Goal: Task Accomplishment & Management: Manage account settings

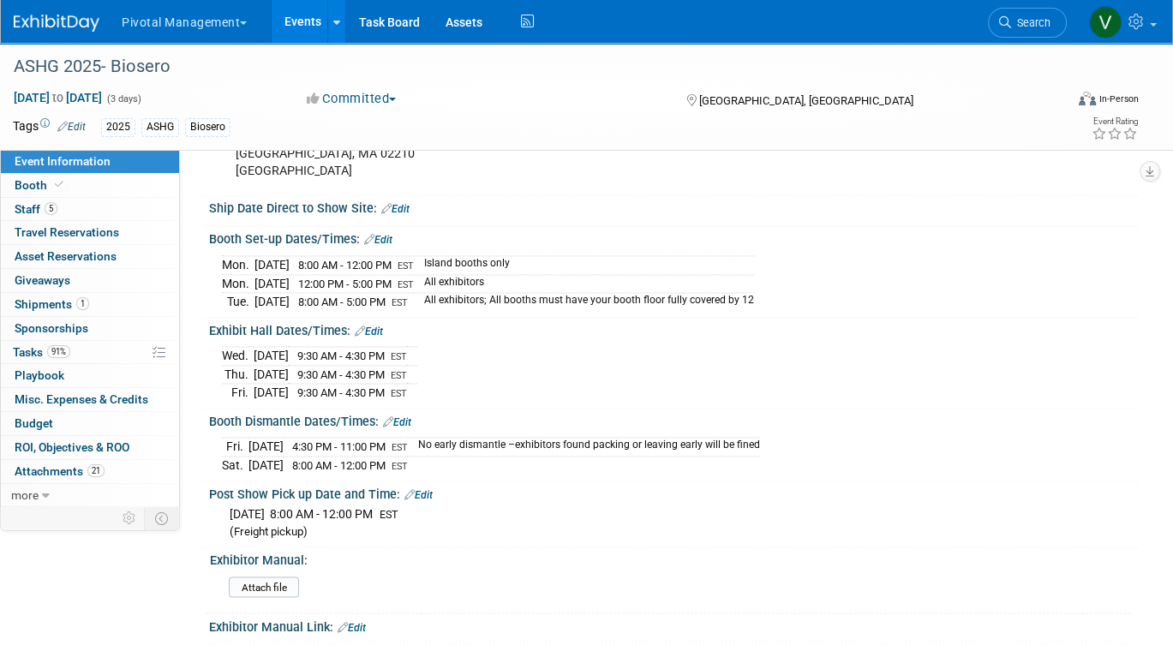
click at [302, 27] on link "Events" at bounding box center [303, 21] width 63 height 43
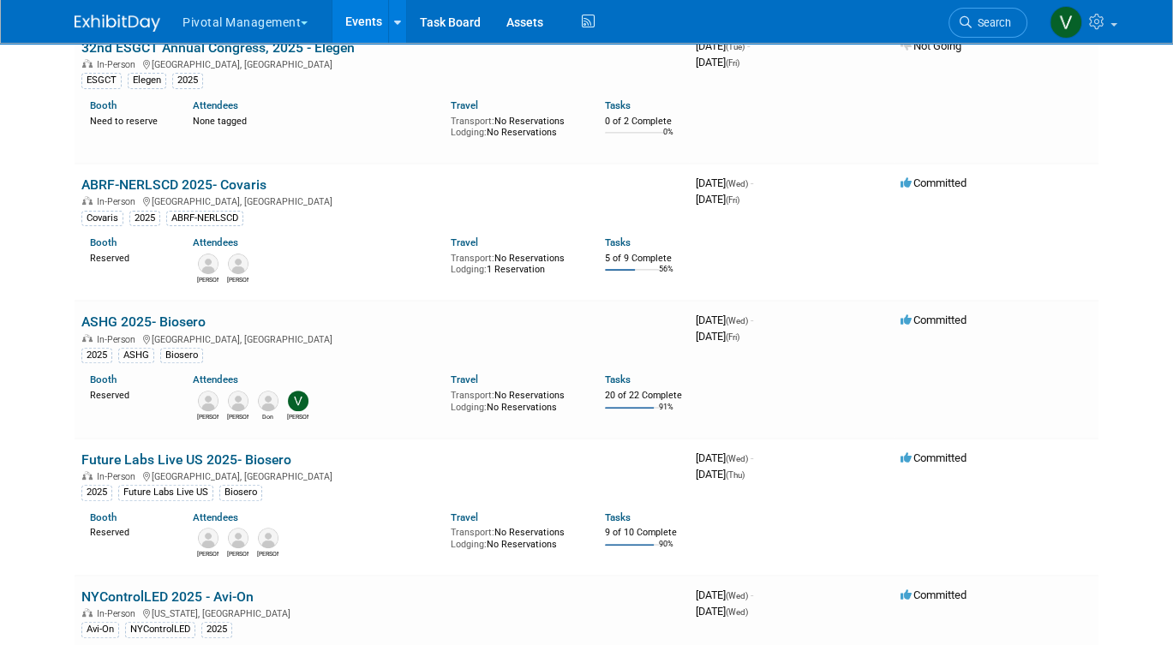
scroll to position [10301, 0]
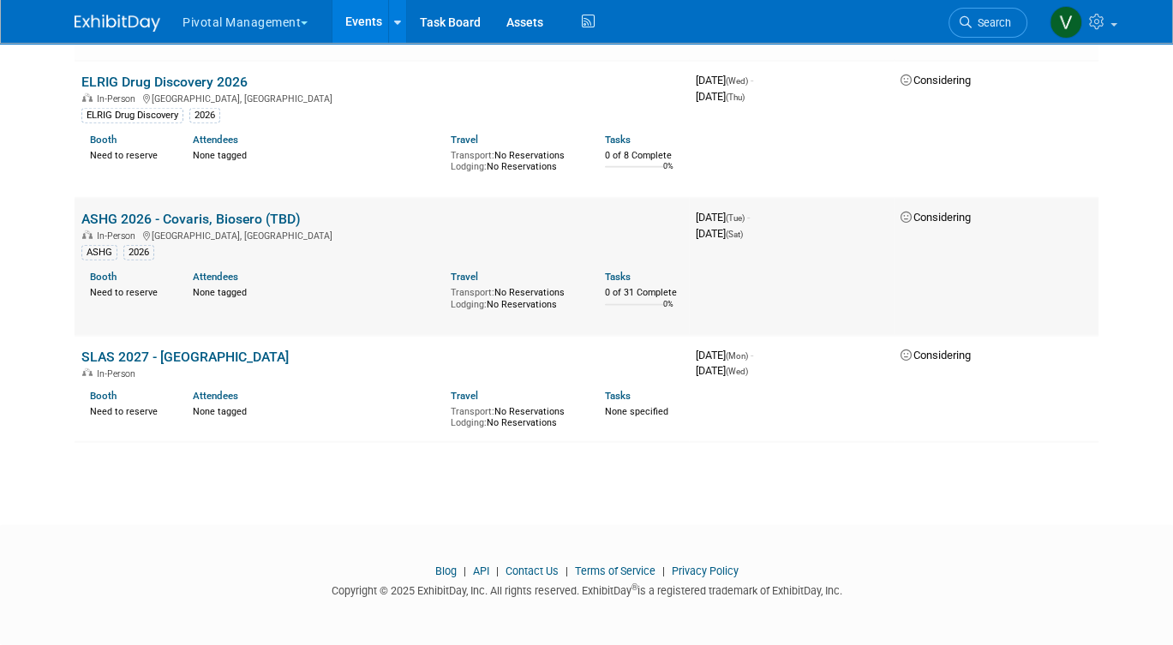
click at [218, 227] on link "ASHG 2026 - Covaris, Biosero (TBD)" at bounding box center [190, 219] width 219 height 16
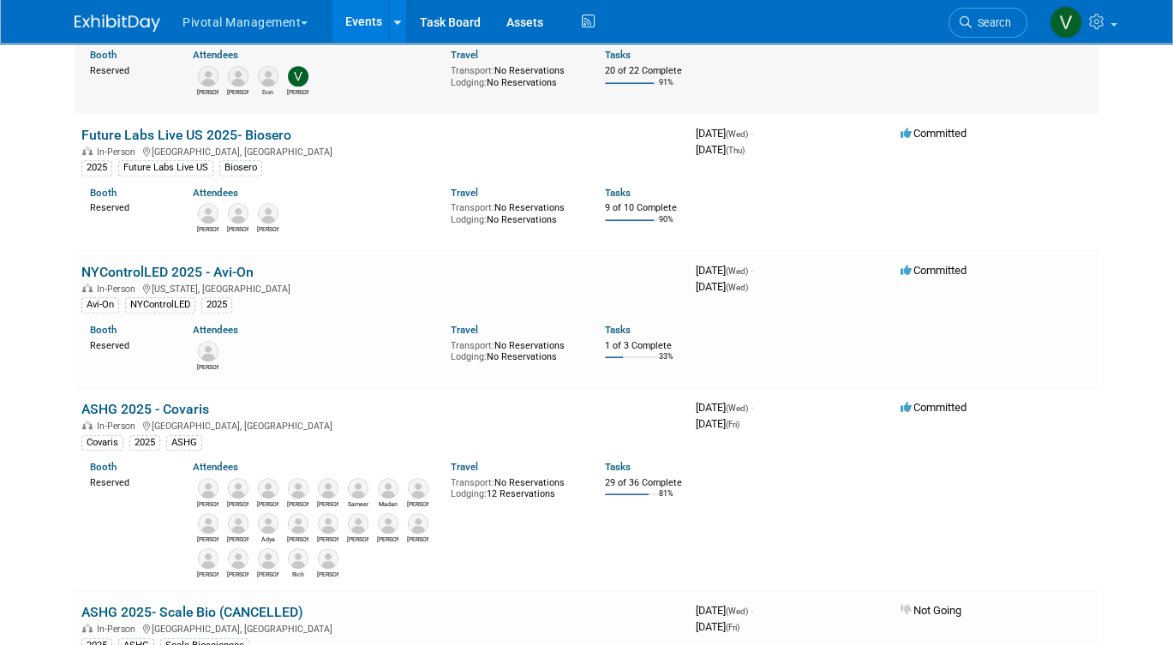
scroll to position [748, 0]
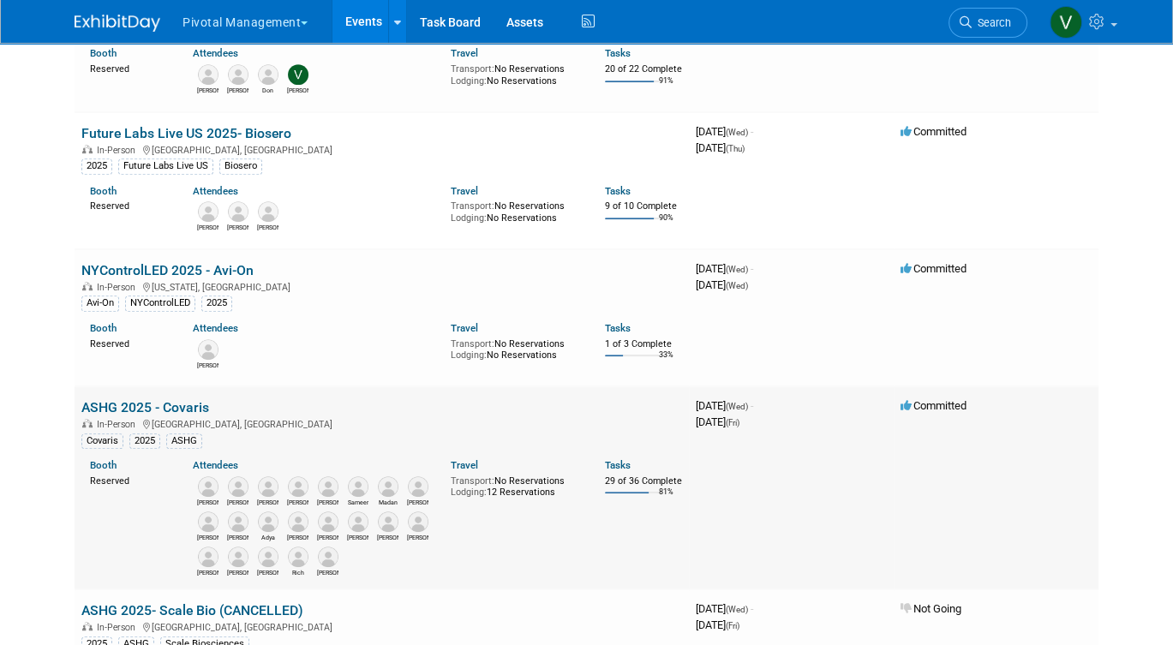
click at [154, 415] on link "ASHG 2025 - Covaris" at bounding box center [145, 407] width 128 height 16
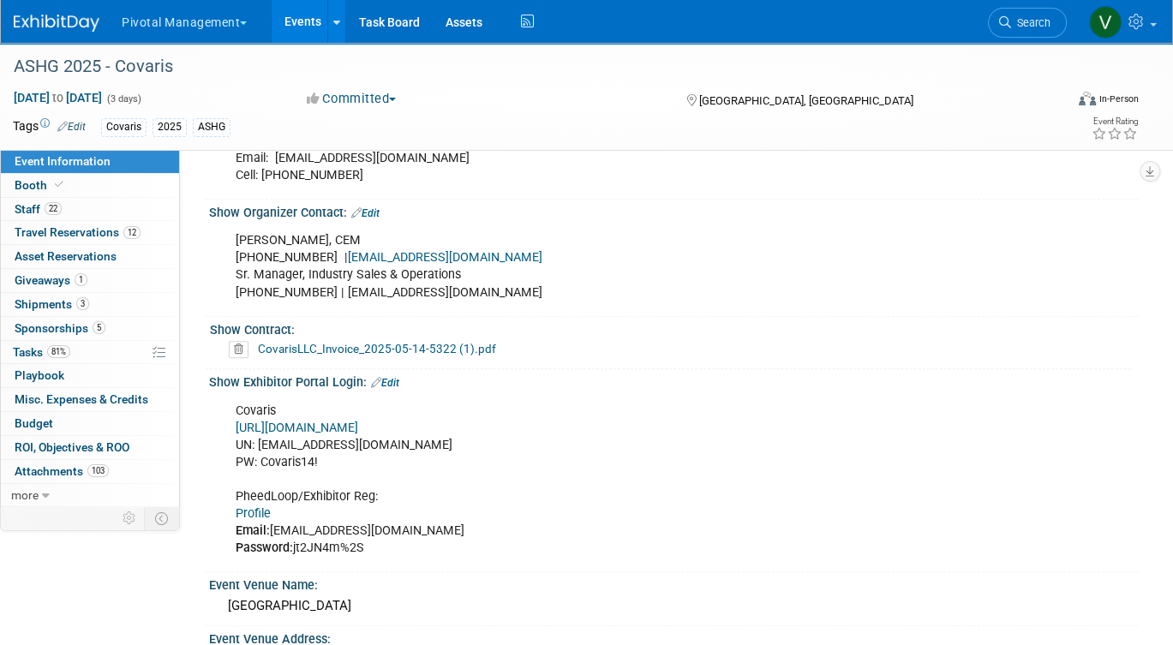
scroll to position [1019, 0]
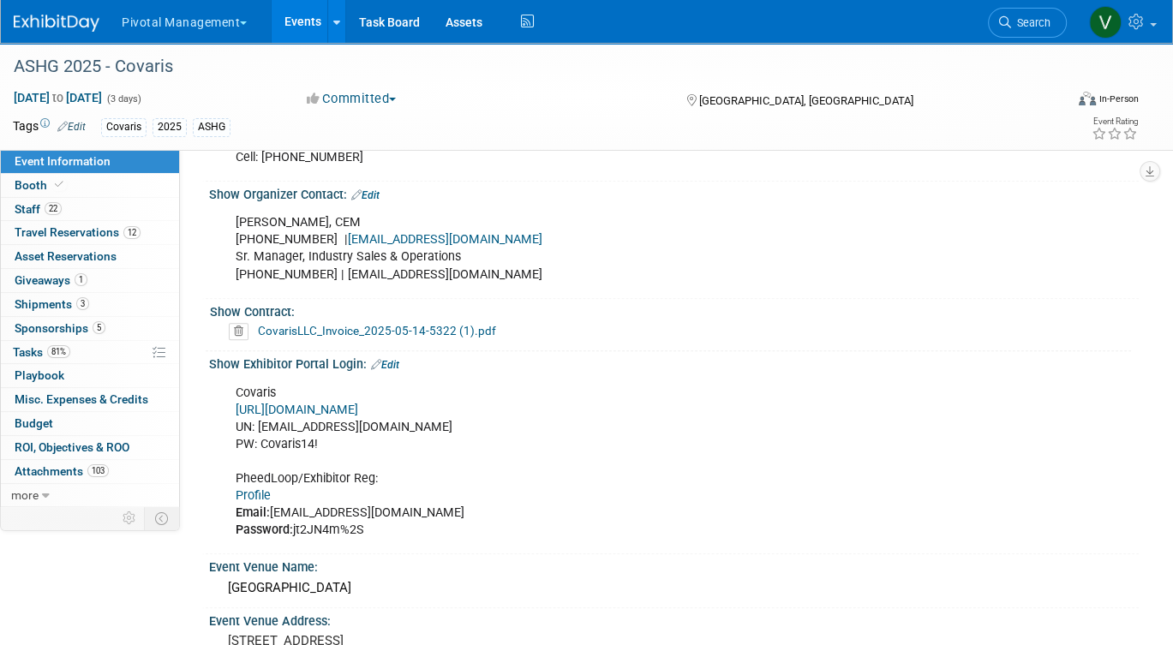
drag, startPoint x: 296, startPoint y: 528, endPoint x: 367, endPoint y: 521, distance: 72.3
click at [367, 521] on div "Covaris https://ASHG25.exh.mapyourshow.com/ UN: jgatton@pivotalmgt.com PW: Cova…" at bounding box center [591, 462] width 734 height 172
copy div "jt2JN4m%2S"
click at [611, 446] on div "Covaris https://ASHG25.exh.mapyourshow.com/ UN: jgatton@pivotalmgt.com PW: Cova…" at bounding box center [591, 462] width 734 height 172
click at [248, 491] on link "Profile" at bounding box center [253, 495] width 35 height 15
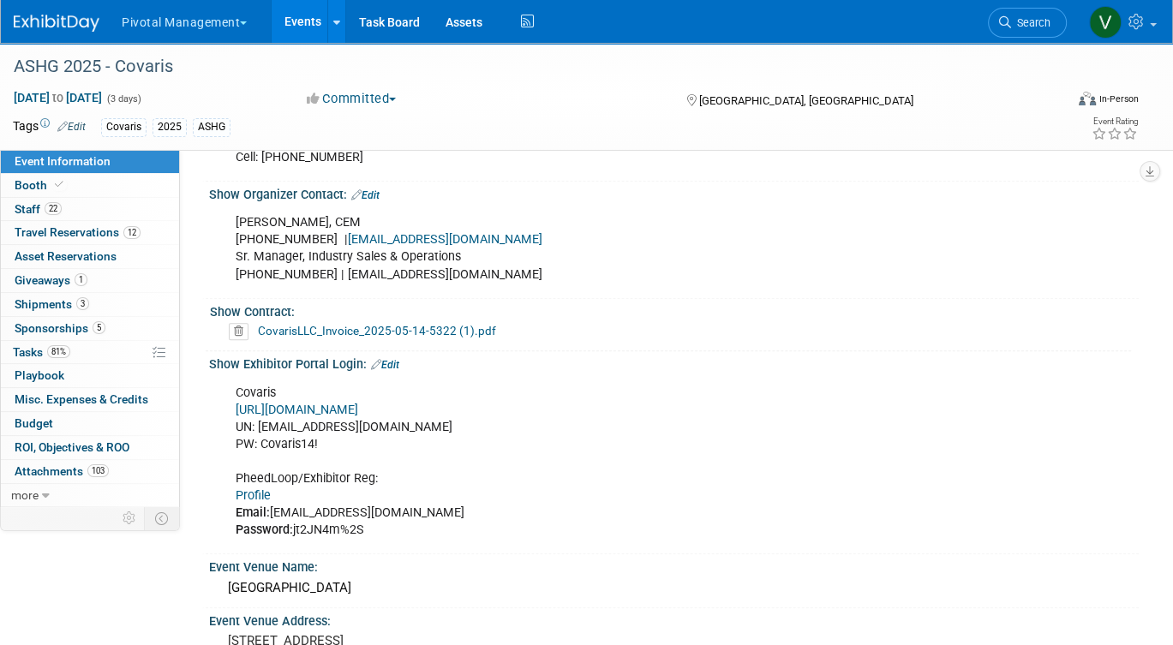
click at [291, 20] on link "Events" at bounding box center [303, 21] width 63 height 43
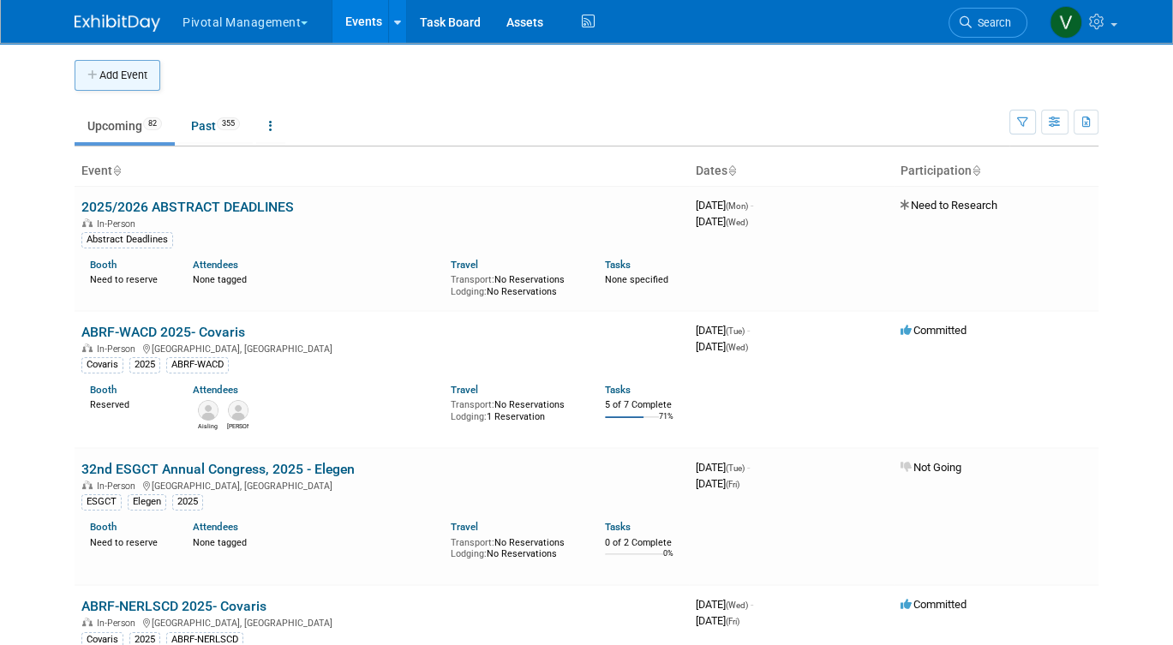
click at [134, 75] on button "Add Event" at bounding box center [118, 75] width 86 height 31
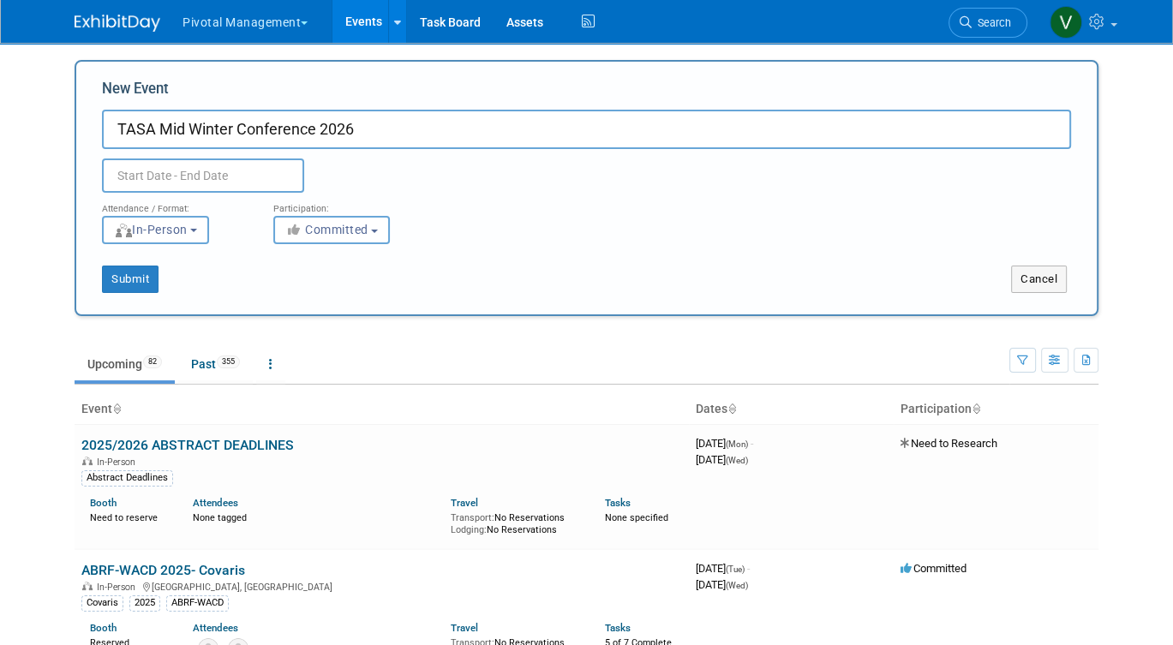
type input "TASA Mid Winter Conference 2026"
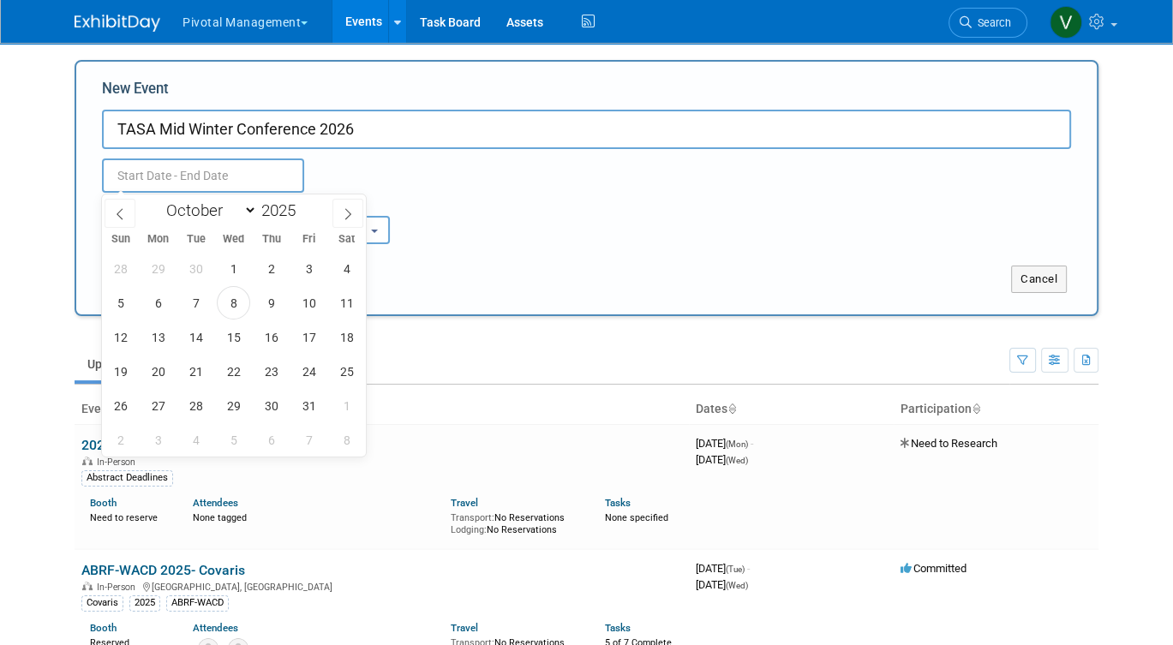
click at [281, 178] on input "text" at bounding box center [203, 175] width 202 height 34
click at [349, 215] on icon at bounding box center [348, 214] width 12 height 12
select select "11"
click at [349, 215] on icon at bounding box center [348, 214] width 12 height 12
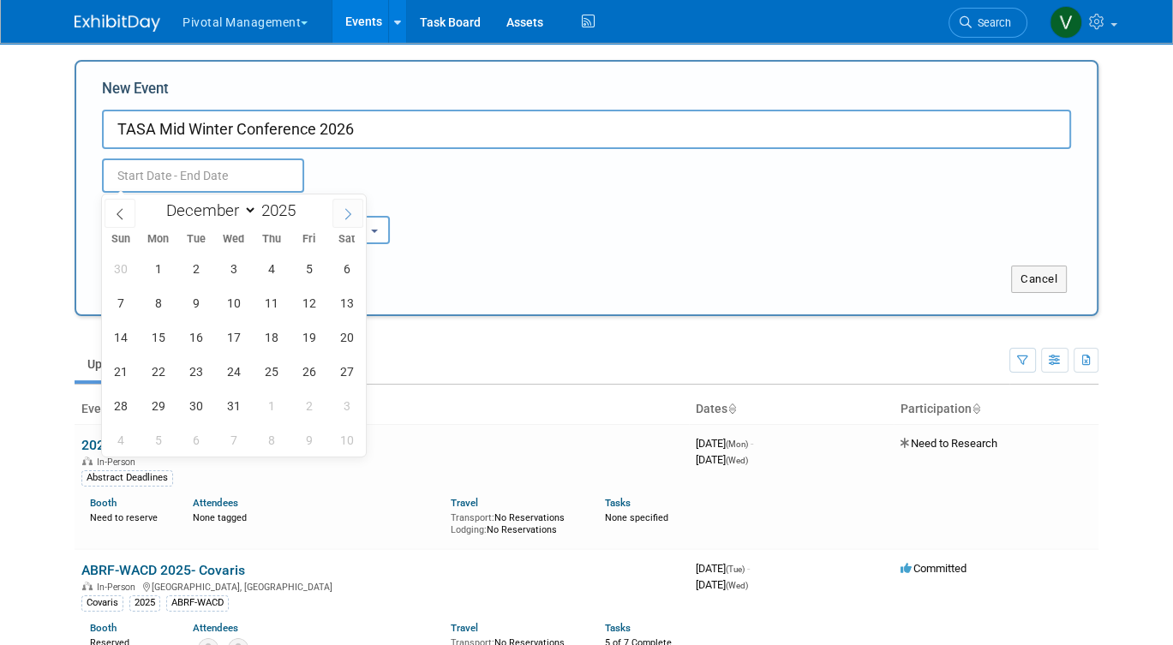
type input "2026"
select select "0"
click at [122, 403] on span "25" at bounding box center [120, 405] width 33 height 33
click at [225, 403] on span "28" at bounding box center [233, 405] width 33 height 33
type input "[DATE] to [DATE]"
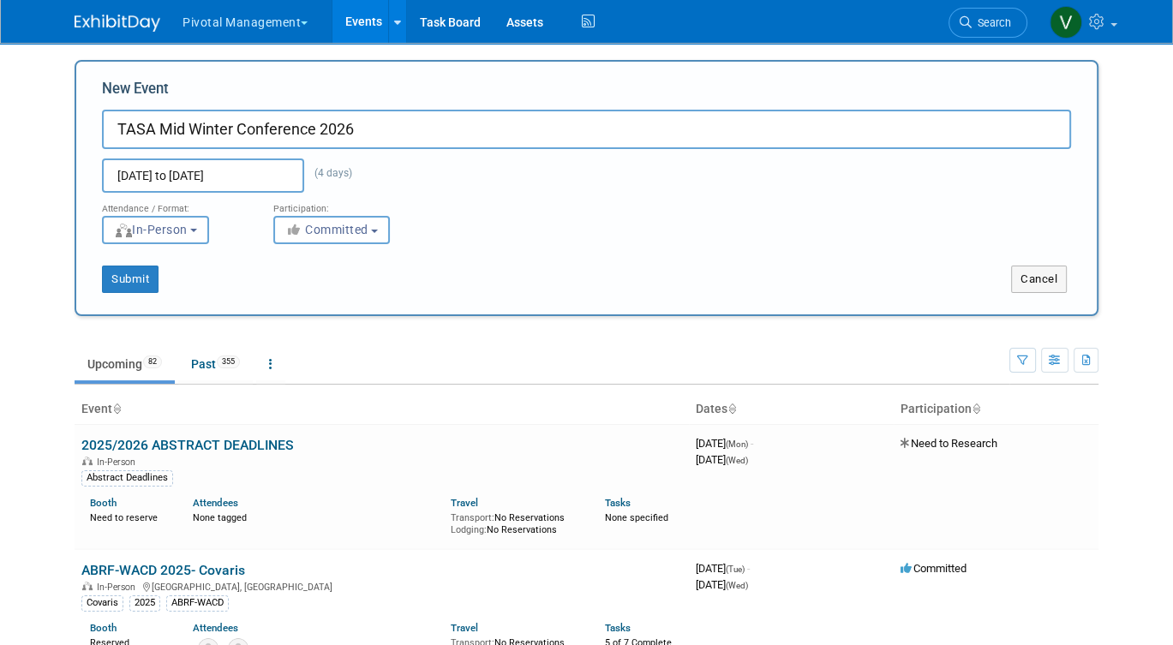
click at [390, 140] on input "TASA Mid Winter Conference 2026" at bounding box center [586, 129] width 969 height 39
type input "TASA Mid Winter Conference 2026 - Avi-On"
click at [131, 272] on button "Submit" at bounding box center [130, 279] width 57 height 27
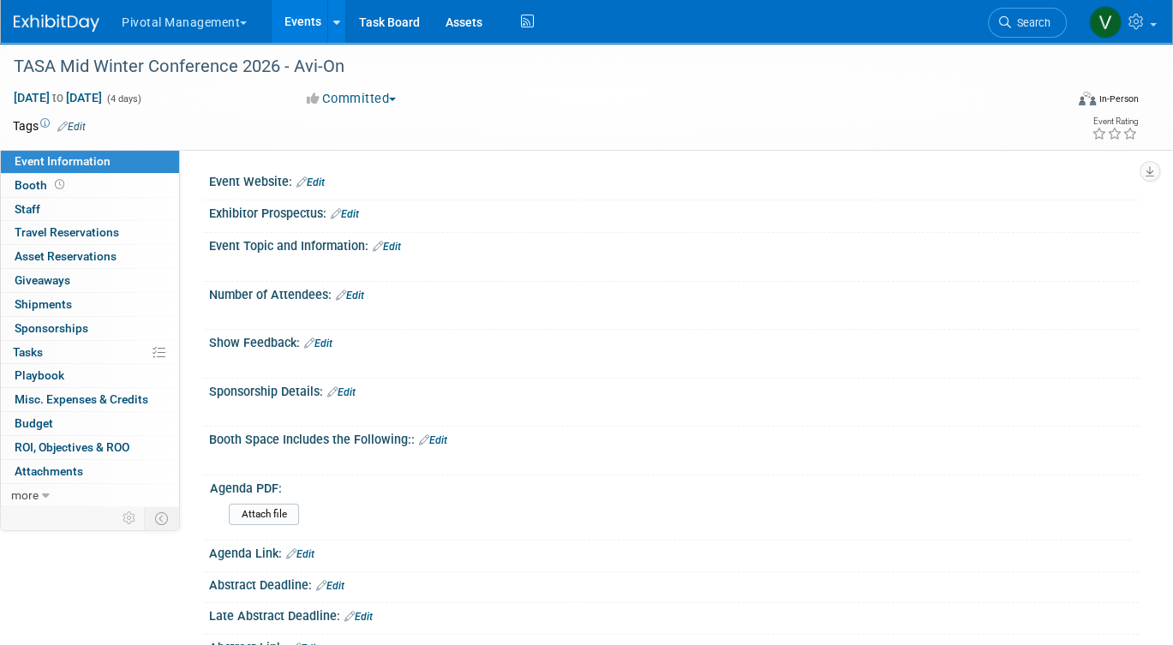
click at [319, 176] on link "Edit" at bounding box center [310, 182] width 28 height 12
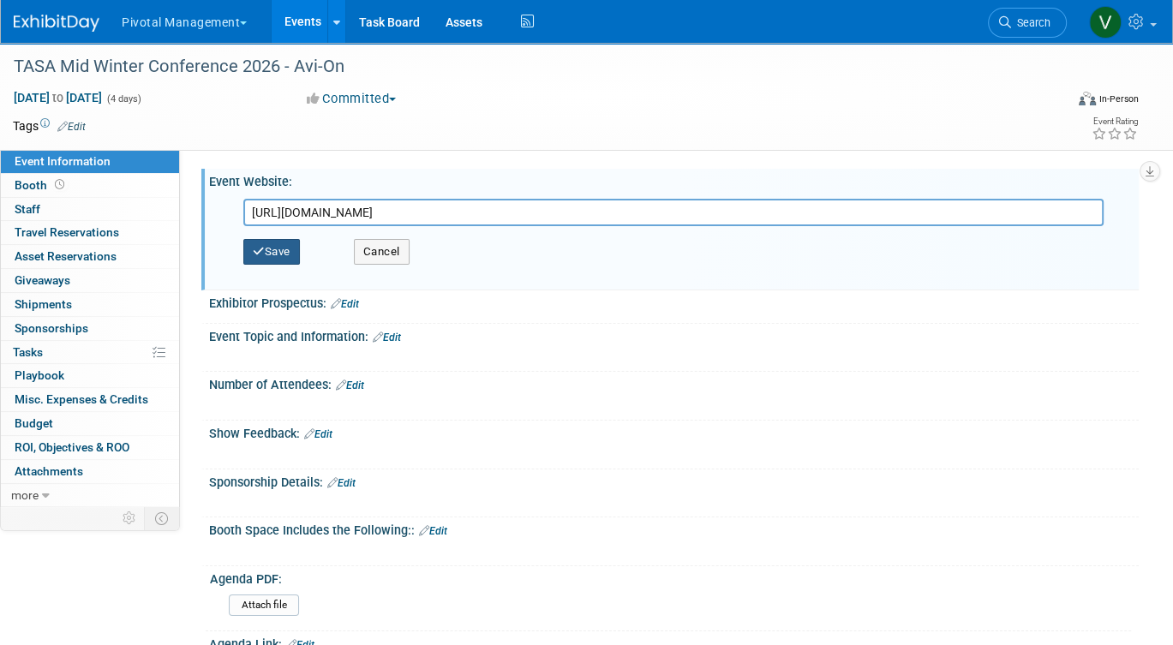
type input "[URL][DOMAIN_NAME]"
click at [260, 264] on button "Save" at bounding box center [271, 252] width 57 height 26
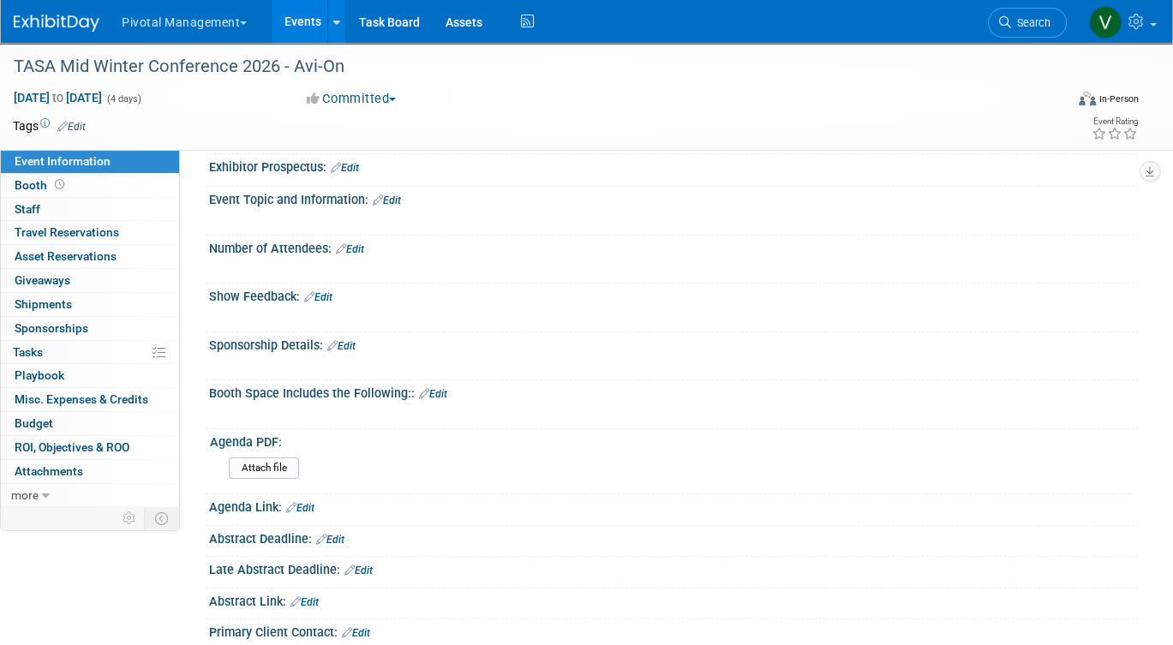
scroll to position [79, 0]
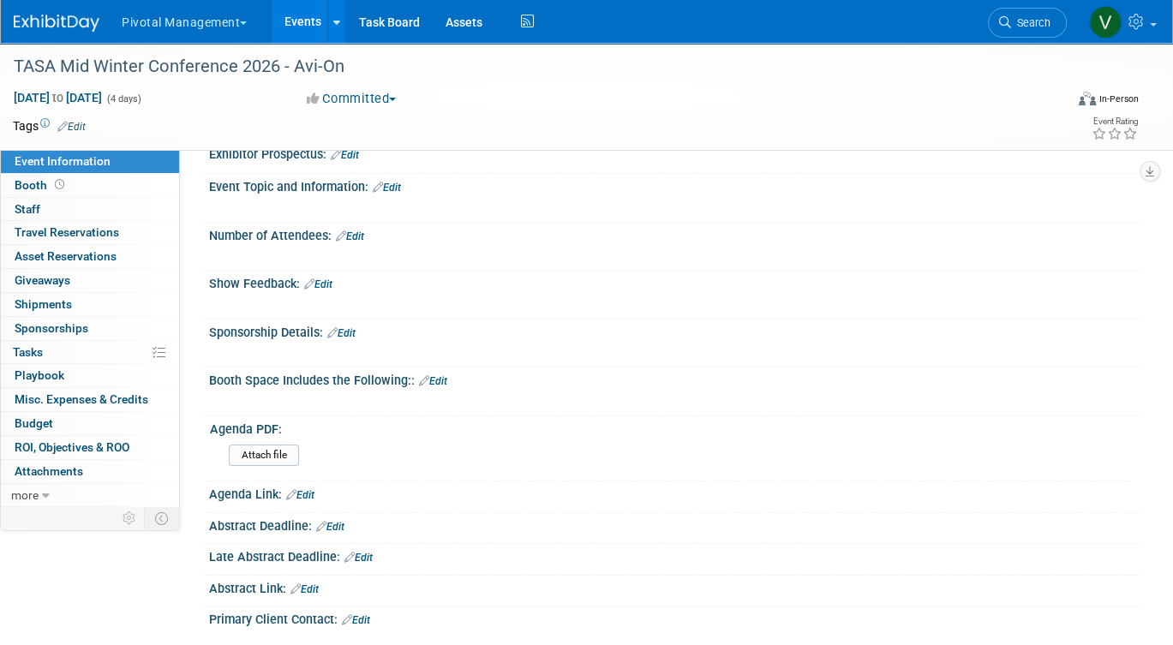
click at [349, 327] on link "Edit" at bounding box center [341, 333] width 28 height 12
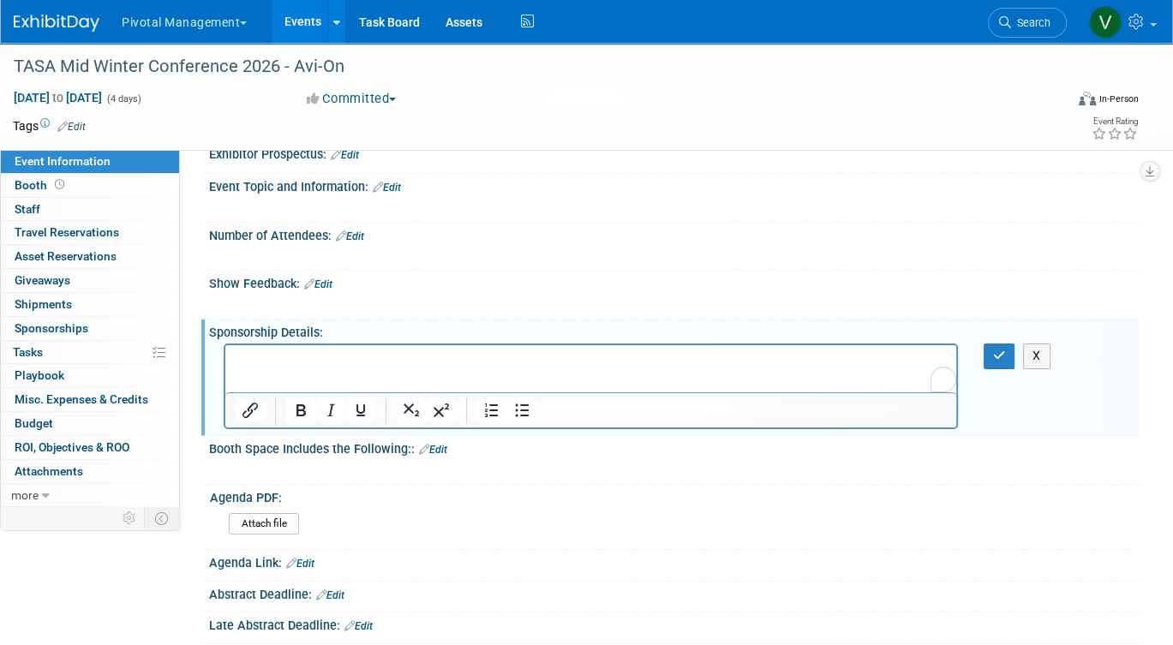
scroll to position [0, 0]
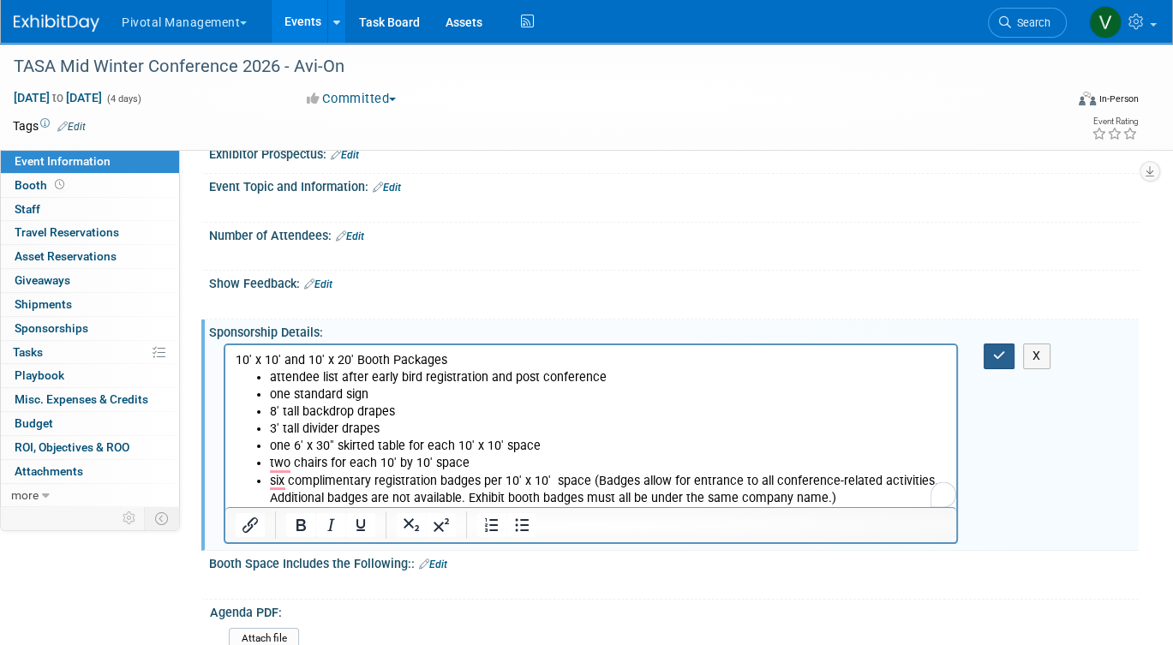
click at [983, 349] on button "button" at bounding box center [999, 355] width 32 height 25
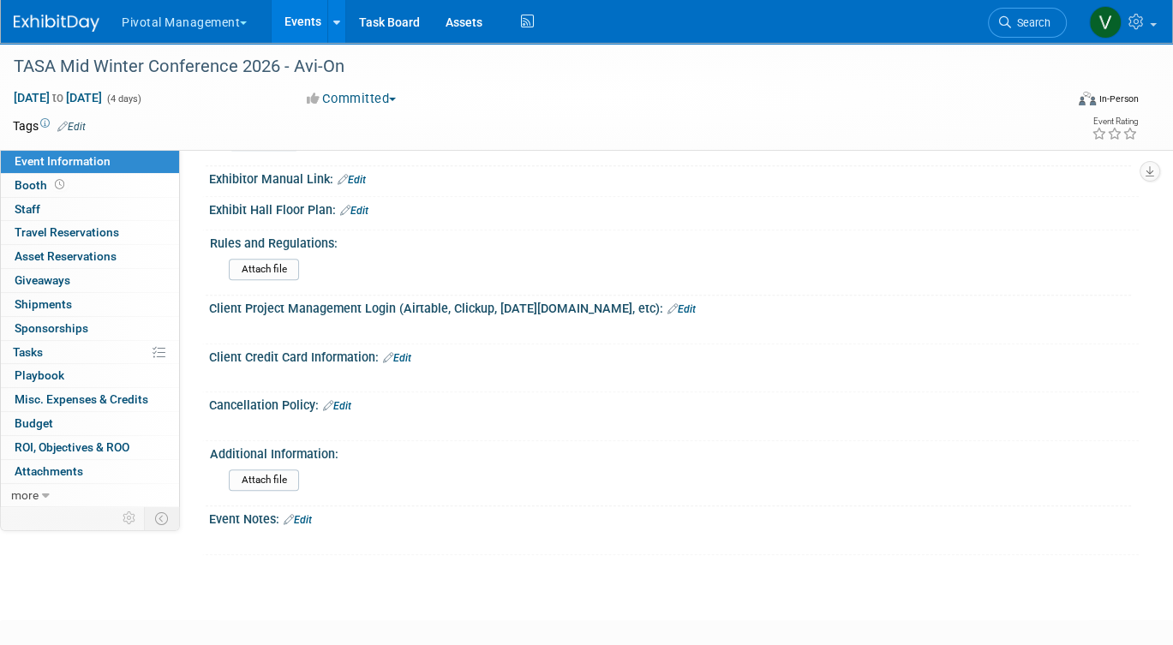
scroll to position [1573, 0]
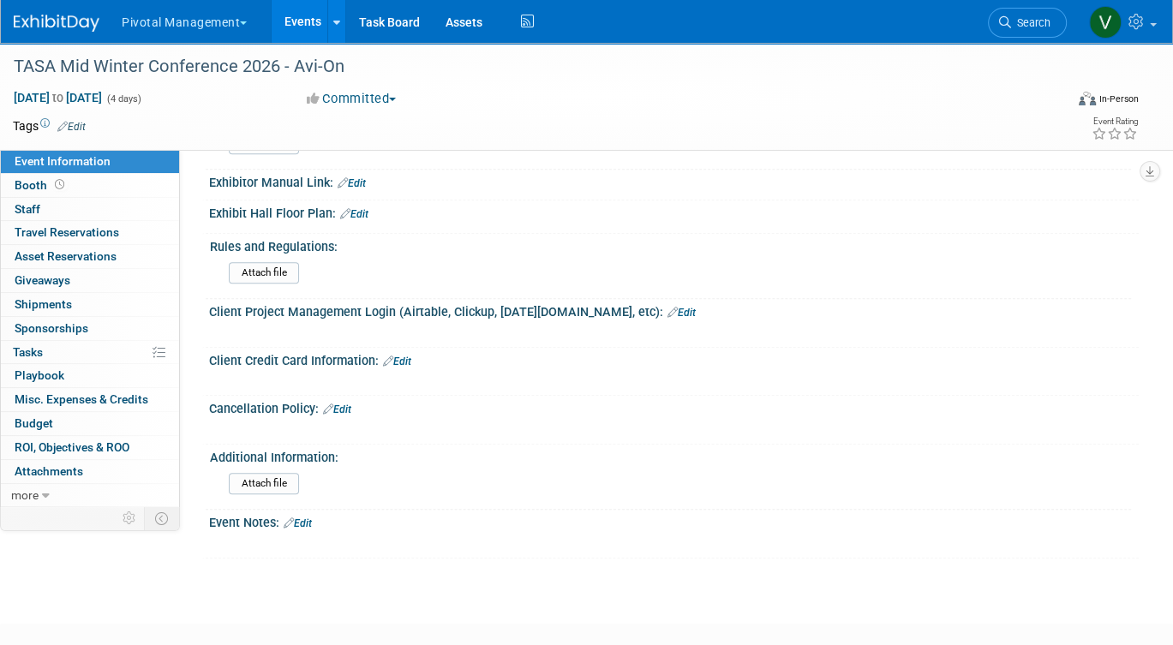
click at [359, 208] on link "Edit" at bounding box center [354, 214] width 28 height 12
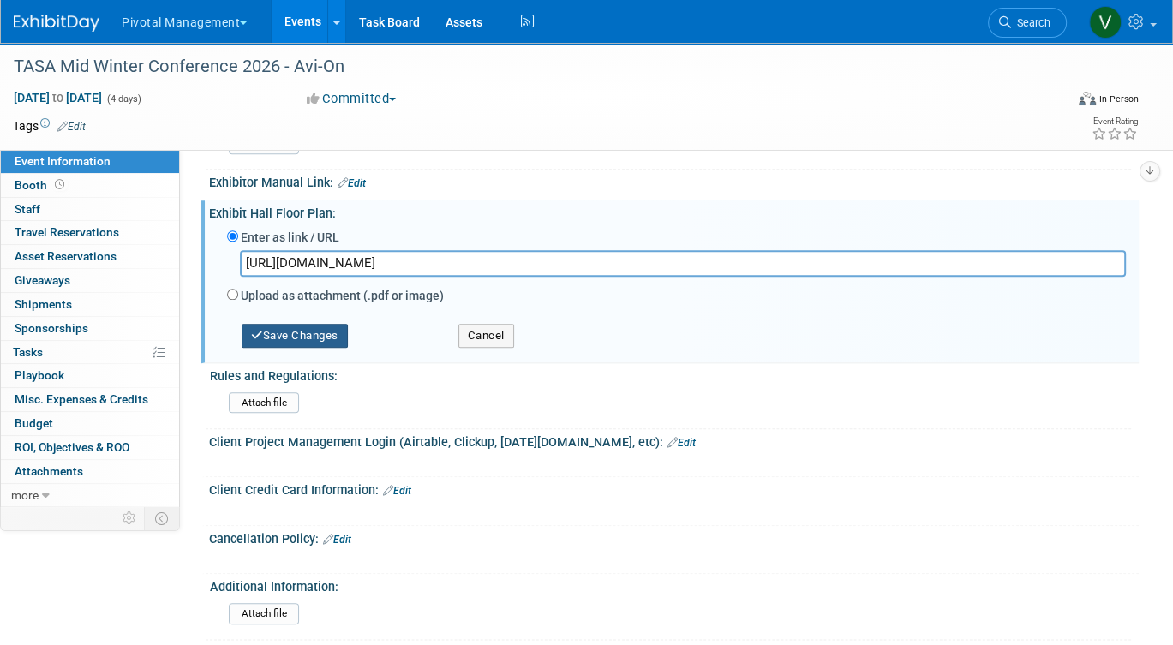
type input "[URL][DOMAIN_NAME]"
click at [327, 334] on button "Save Changes" at bounding box center [295, 336] width 106 height 24
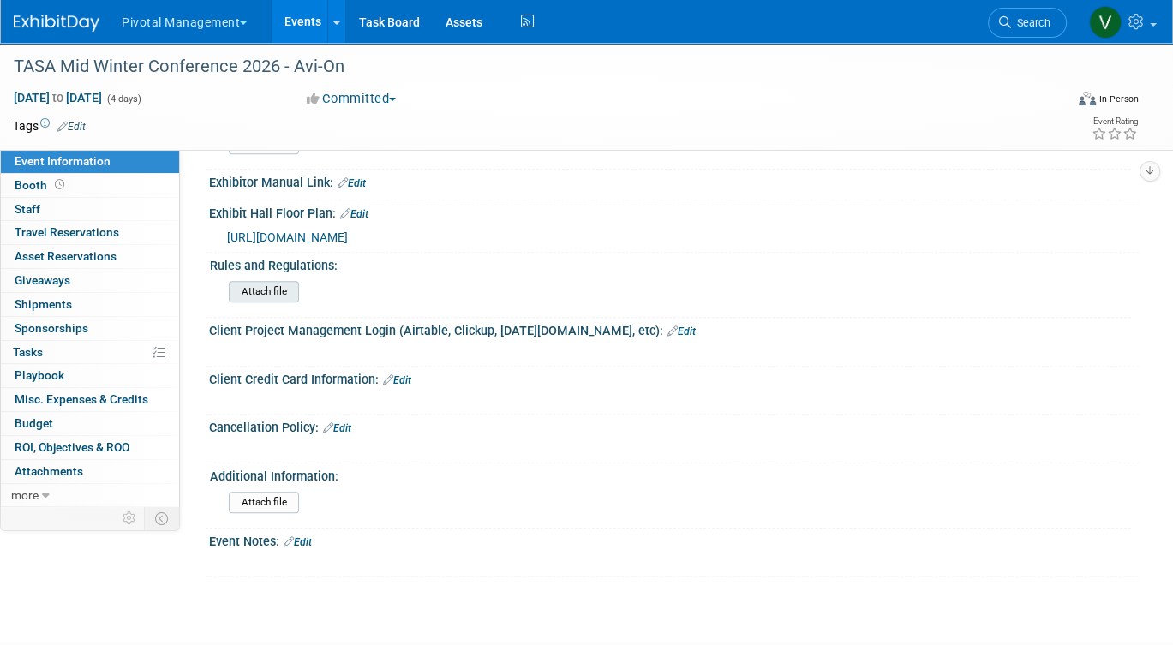
click at [258, 282] on input "file" at bounding box center [181, 292] width 233 height 20
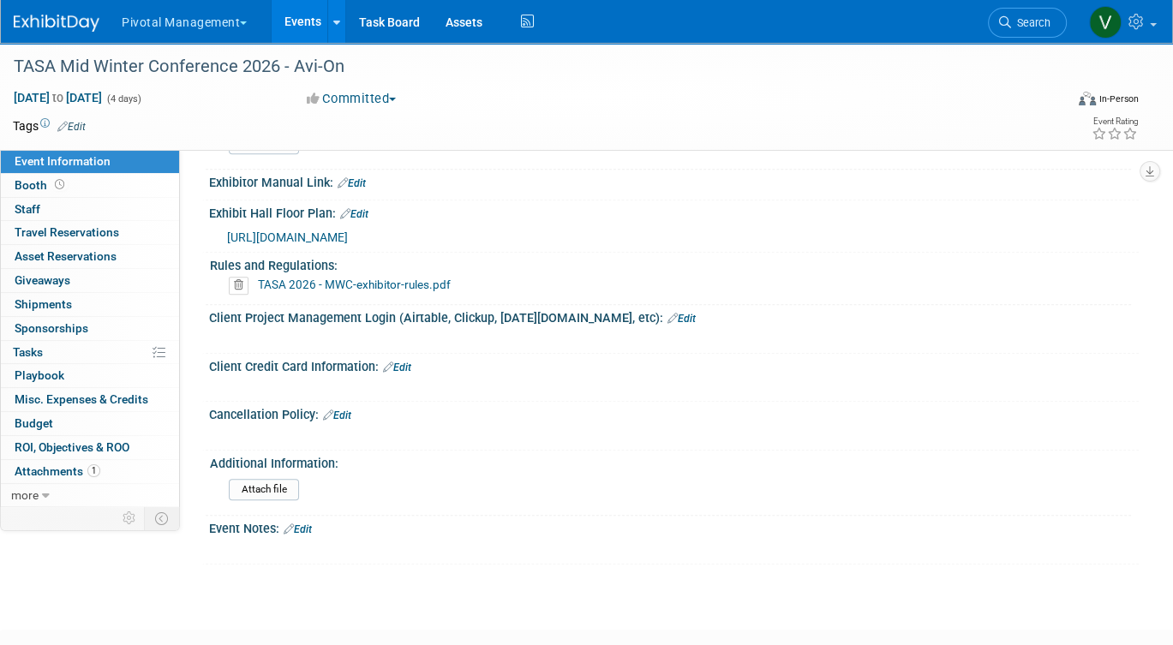
click at [343, 409] on link "Edit" at bounding box center [337, 415] width 28 height 12
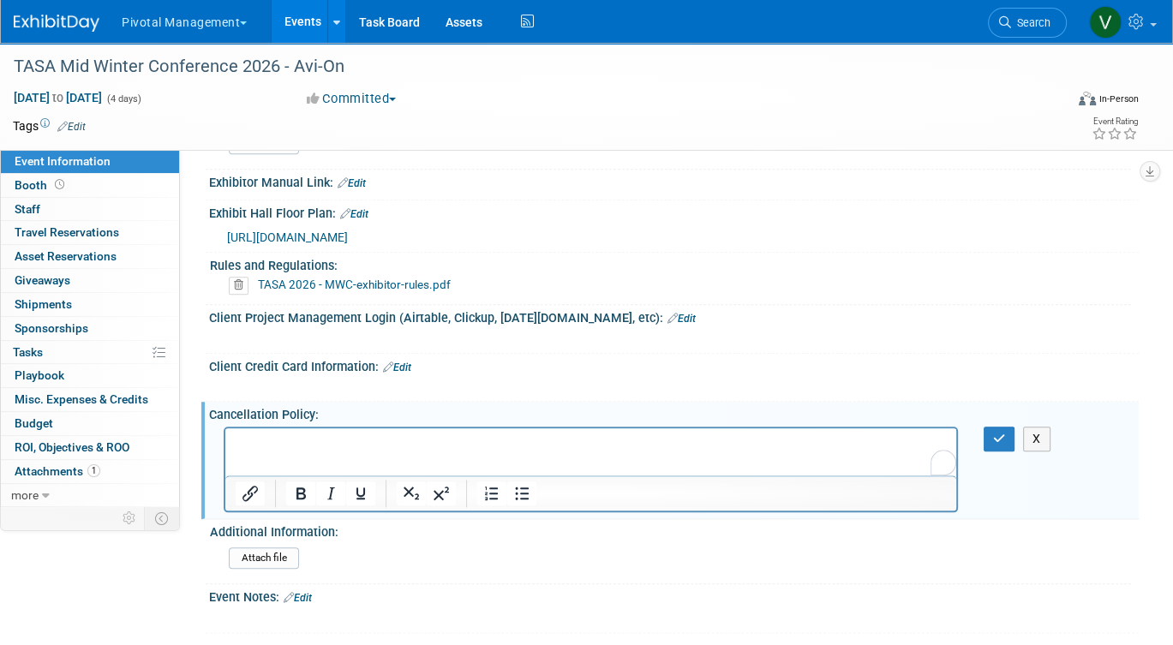
scroll to position [0, 0]
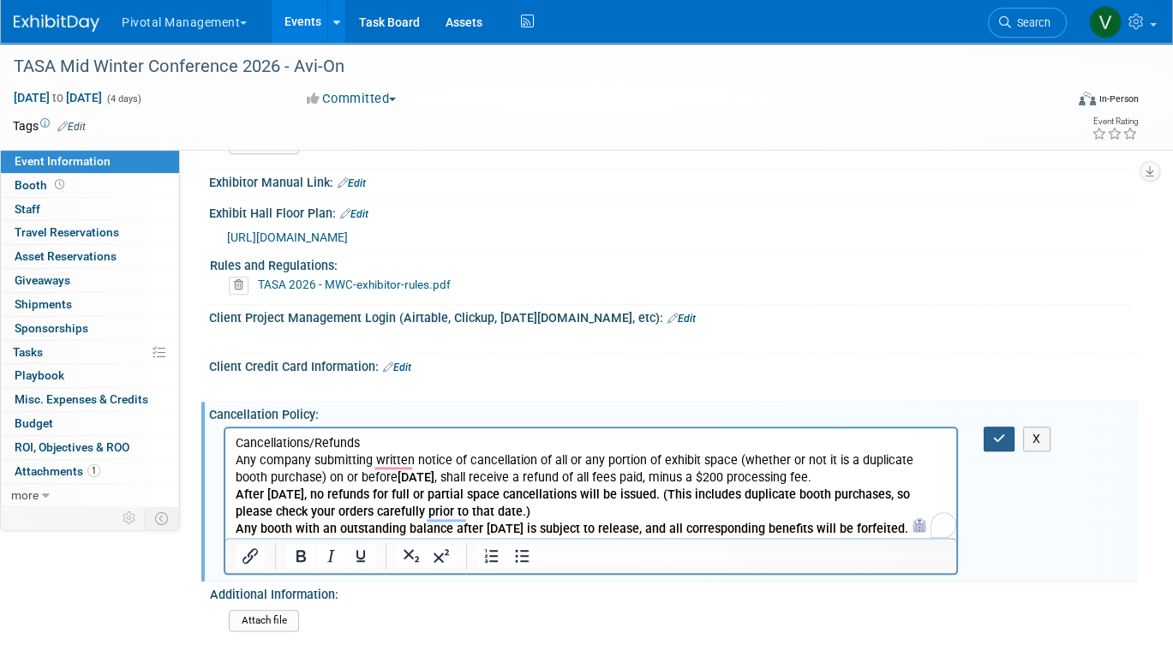
click at [989, 429] on button "button" at bounding box center [999, 439] width 32 height 25
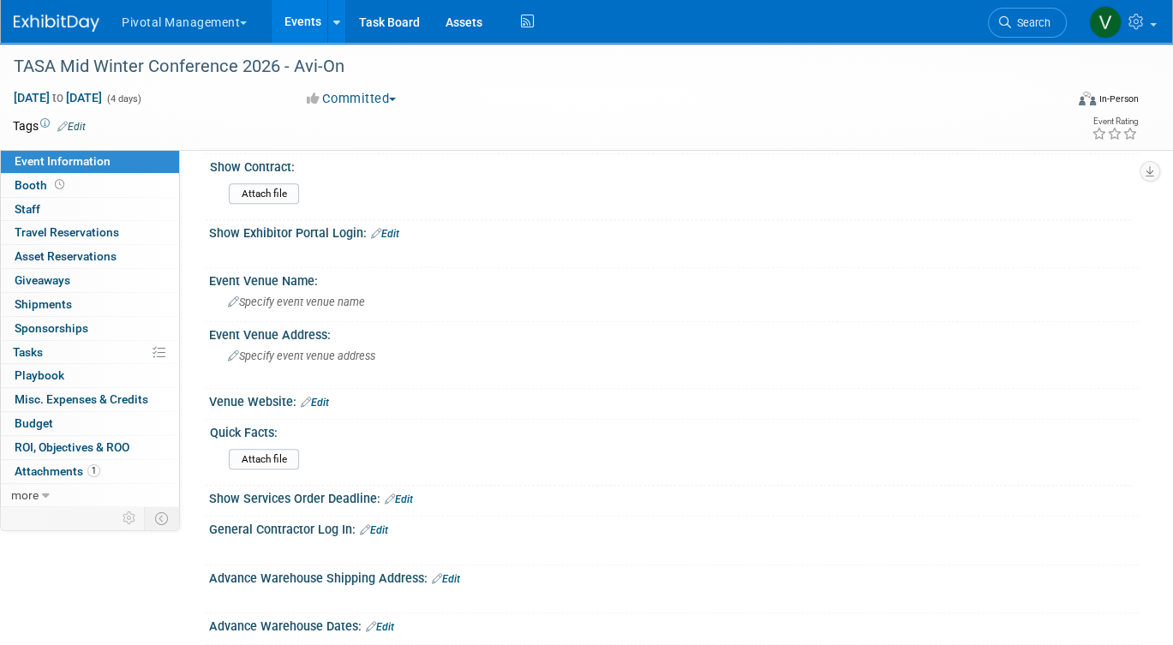
scroll to position [661, 0]
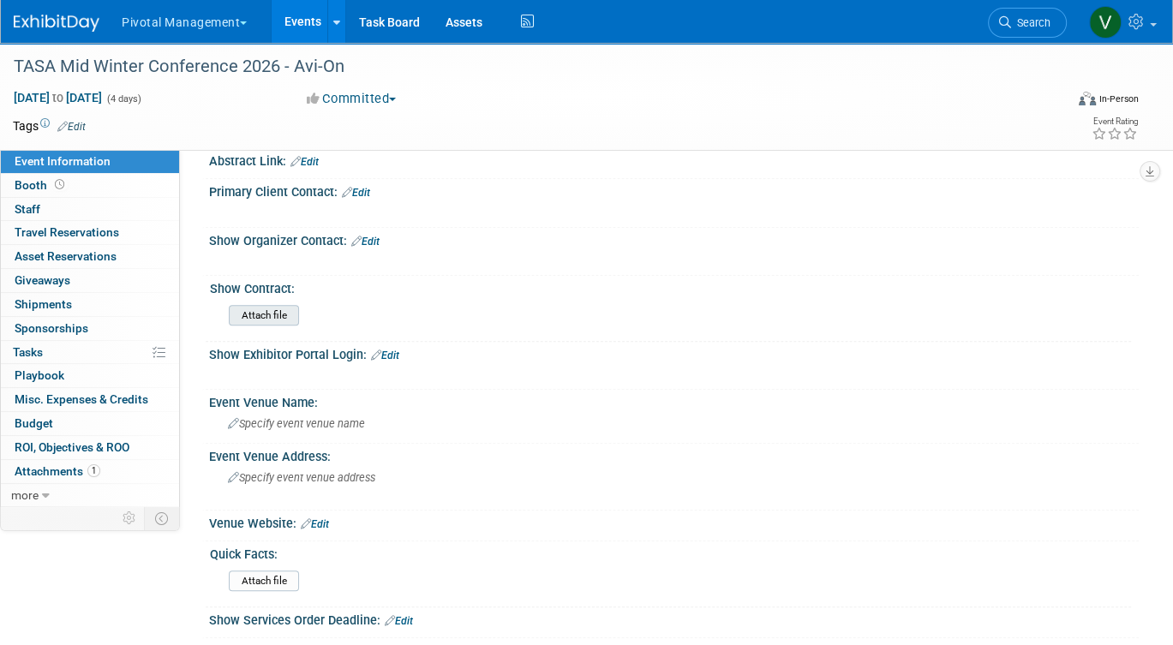
click at [283, 307] on input "file" at bounding box center [181, 316] width 233 height 20
click at [364, 236] on link "Edit" at bounding box center [365, 242] width 28 height 12
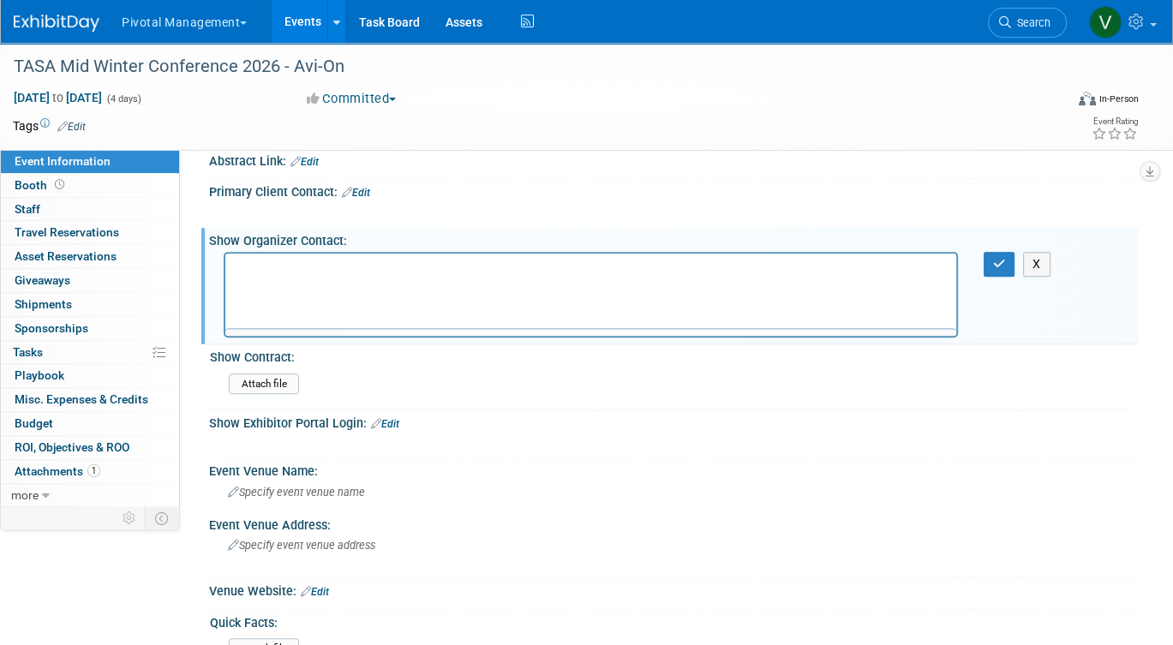
scroll to position [0, 0]
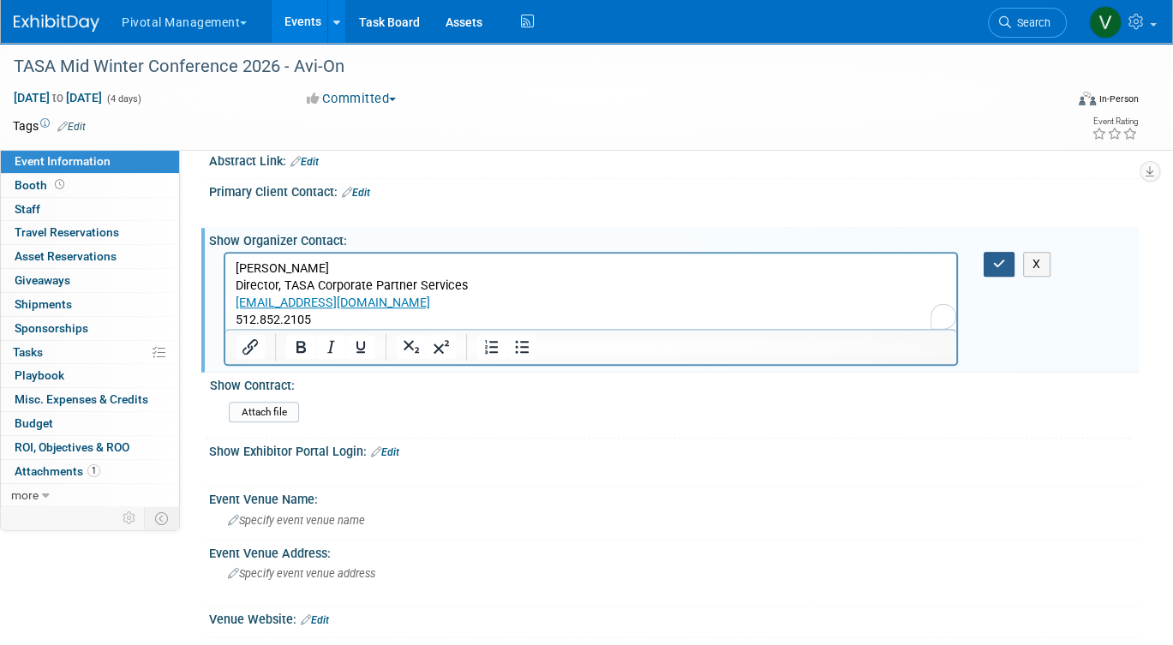
click at [997, 258] on icon "button" at bounding box center [999, 264] width 13 height 12
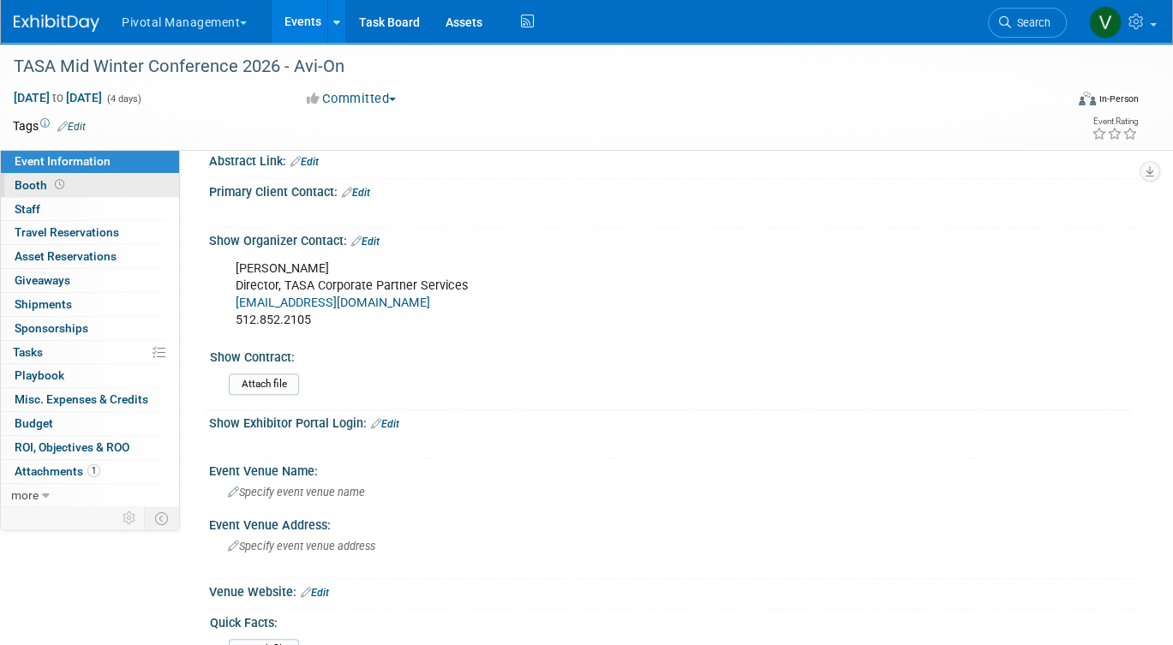
click at [120, 182] on link "Booth" at bounding box center [90, 185] width 178 height 23
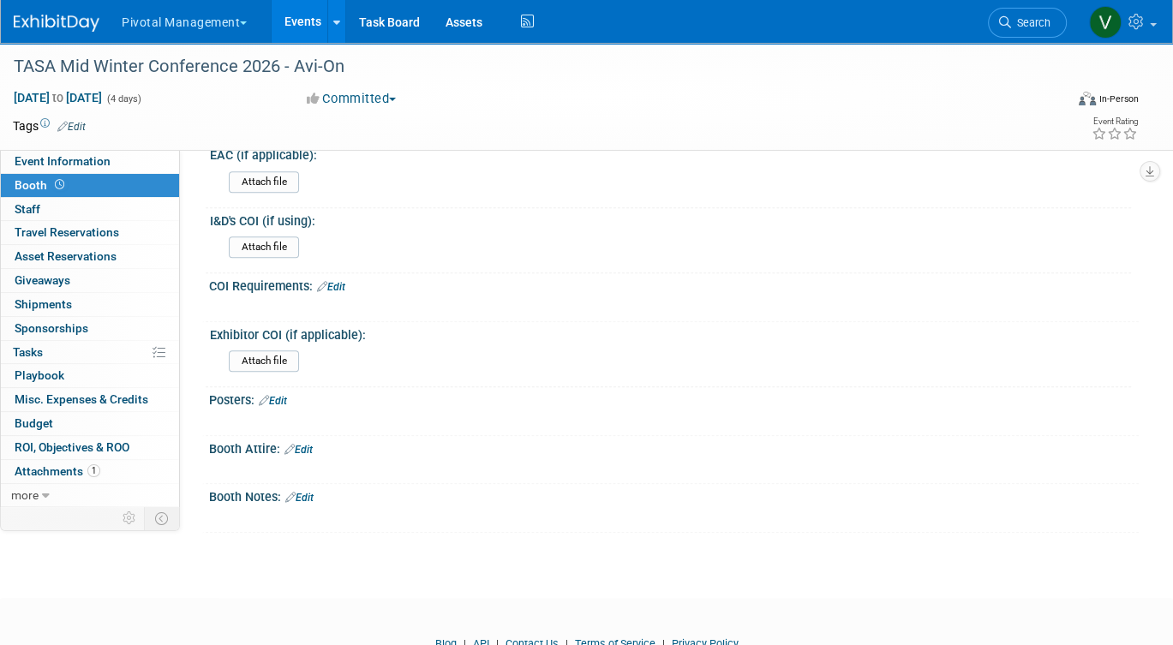
scroll to position [1316, 0]
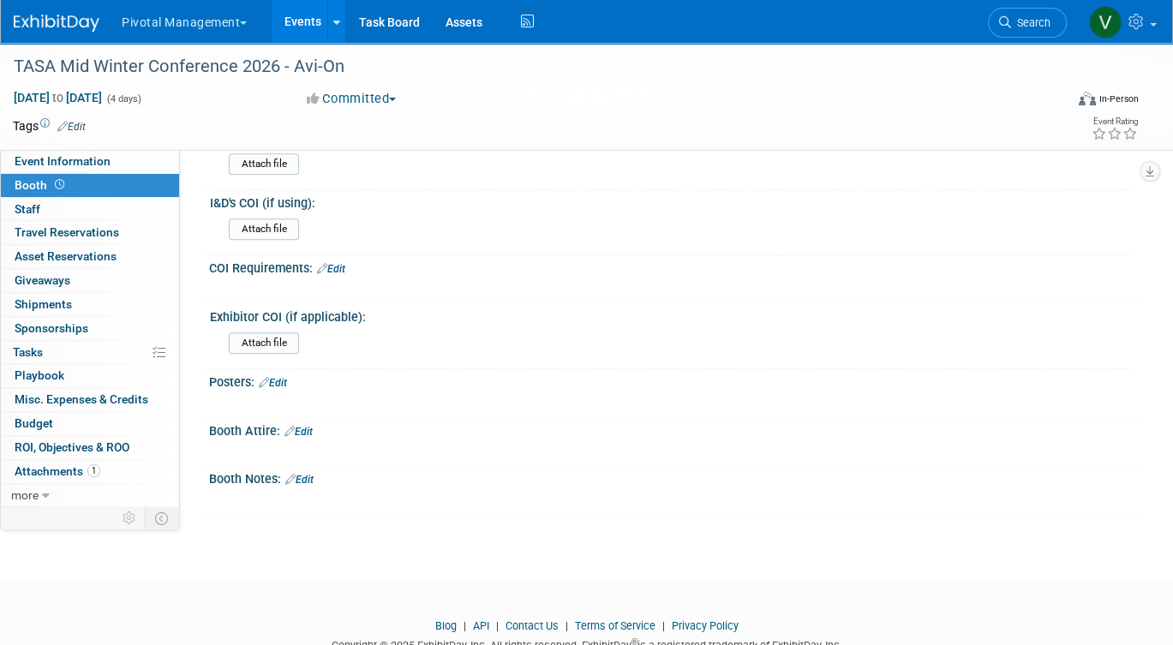
click at [308, 466] on div "Booth Notes: Edit" at bounding box center [673, 477] width 929 height 22
click at [309, 474] on link "Edit" at bounding box center [299, 480] width 28 height 12
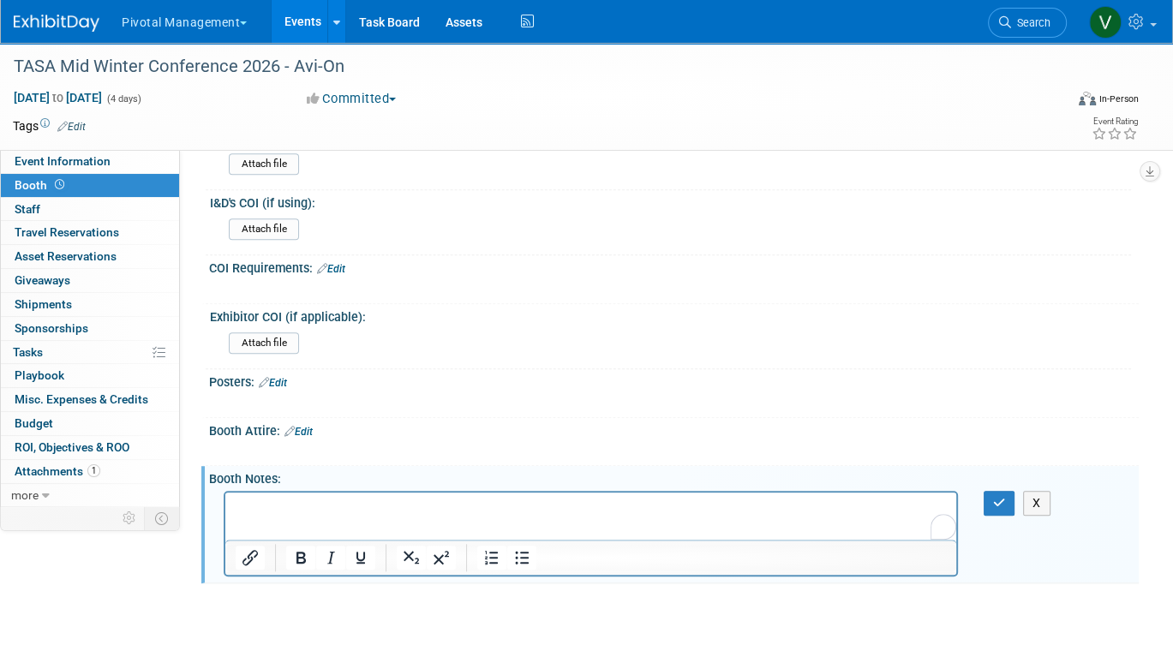
scroll to position [0, 0]
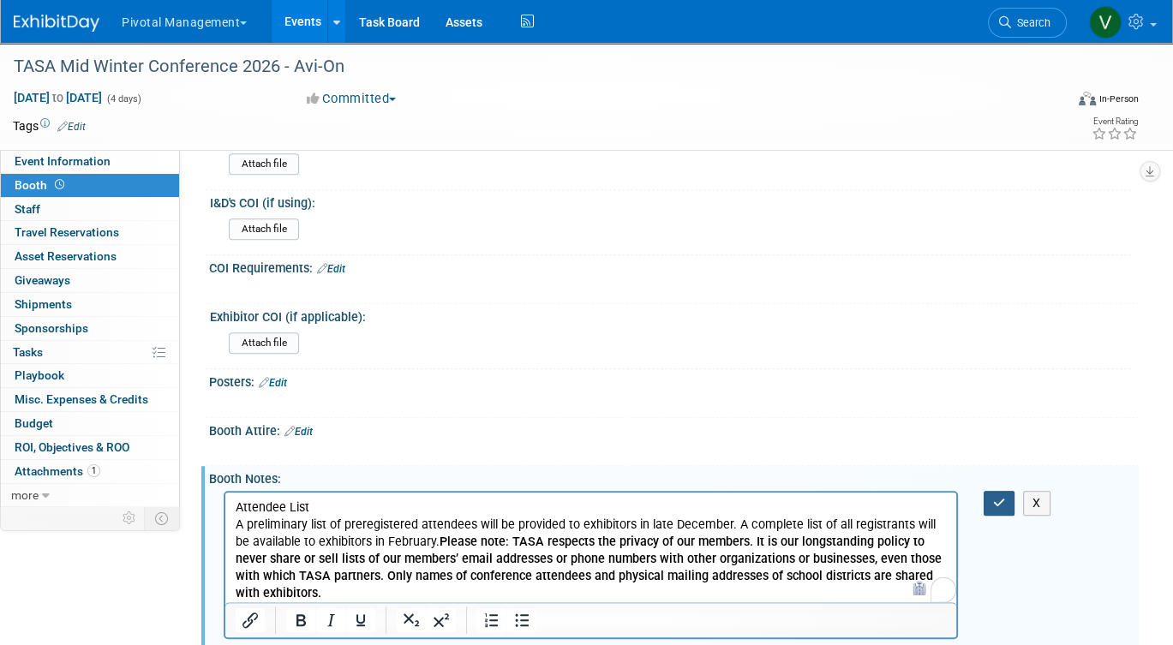
click at [996, 497] on icon "button" at bounding box center [999, 503] width 13 height 12
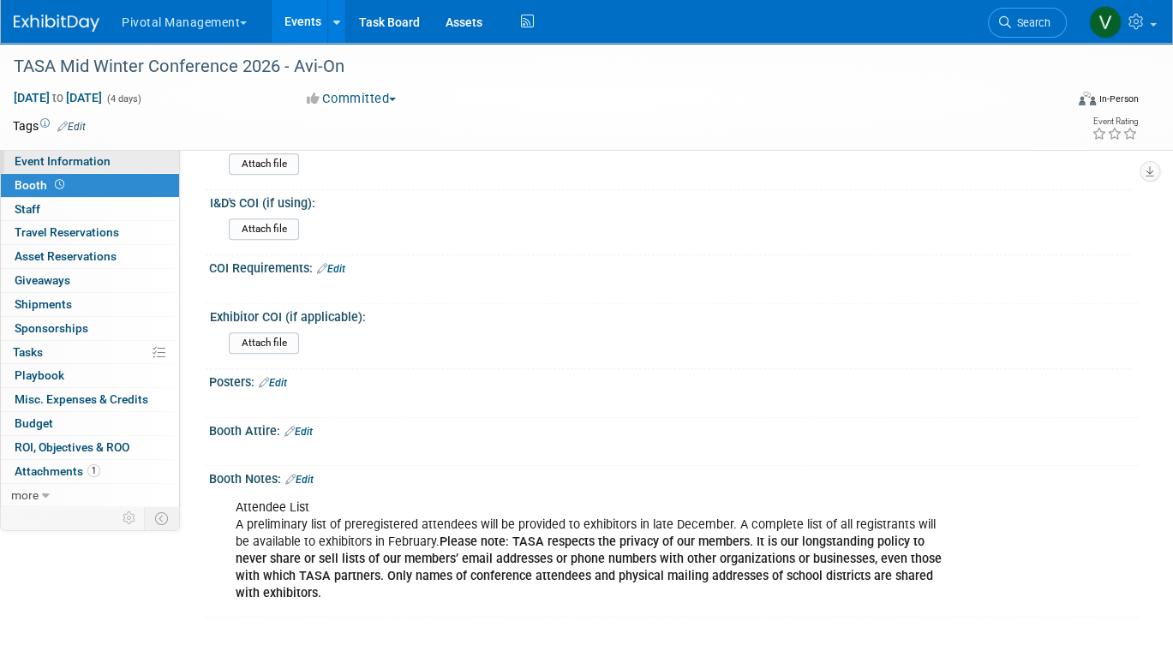
click at [148, 162] on link "Event Information" at bounding box center [90, 161] width 178 height 23
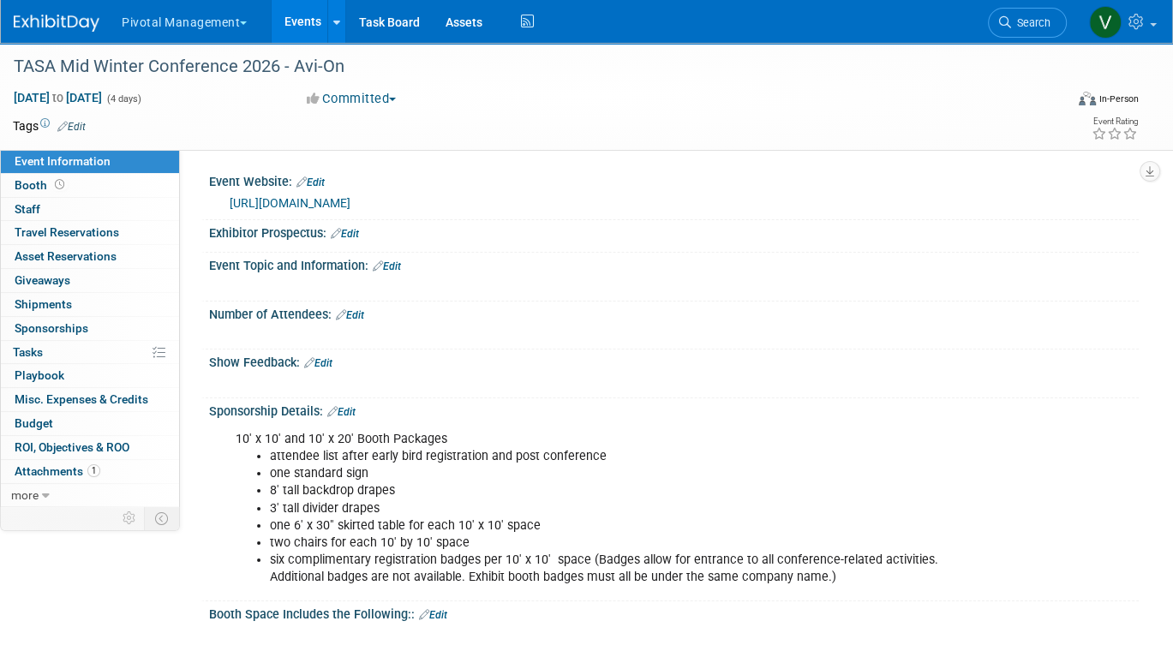
drag, startPoint x: 349, startPoint y: 312, endPoint x: 373, endPoint y: 313, distance: 24.0
click at [350, 312] on link "Edit" at bounding box center [350, 315] width 28 height 12
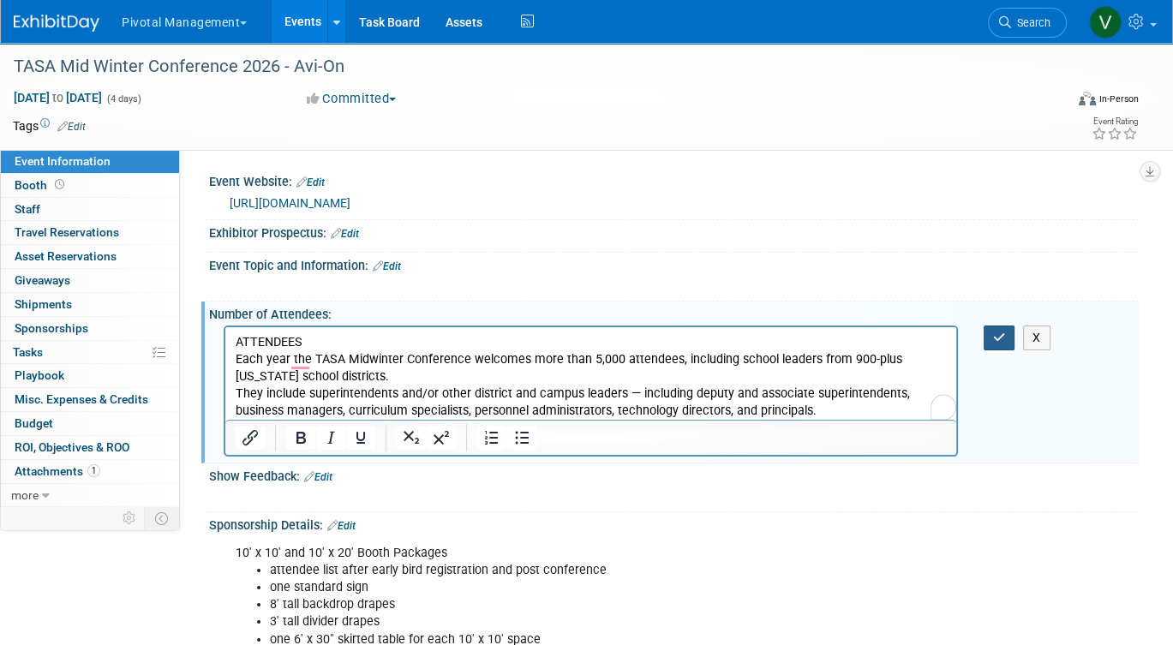
click at [993, 335] on icon "button" at bounding box center [999, 337] width 13 height 12
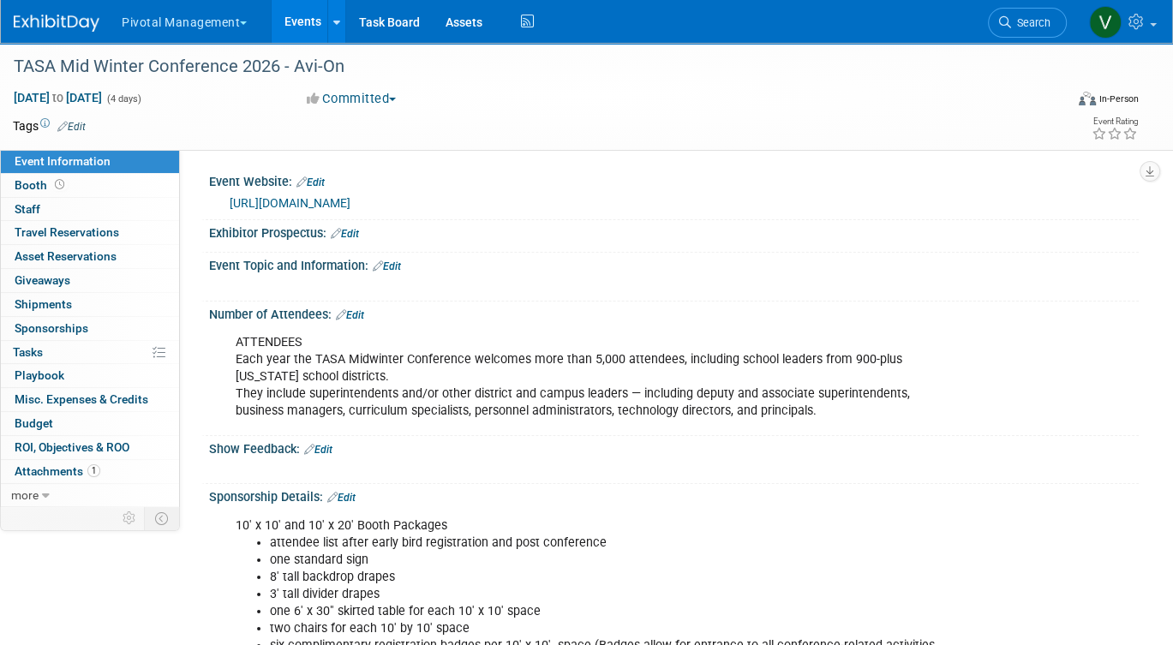
click at [391, 264] on link "Edit" at bounding box center [387, 266] width 28 height 12
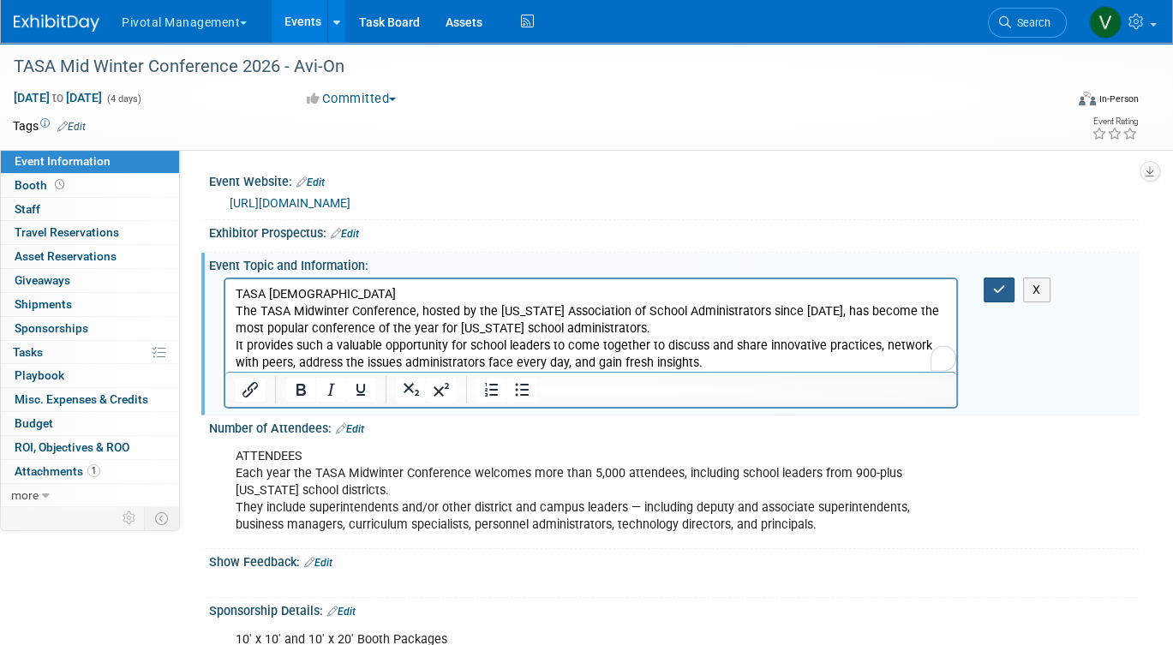
click at [993, 287] on icon "button" at bounding box center [999, 290] width 13 height 12
